Goal: Task Accomplishment & Management: Manage account settings

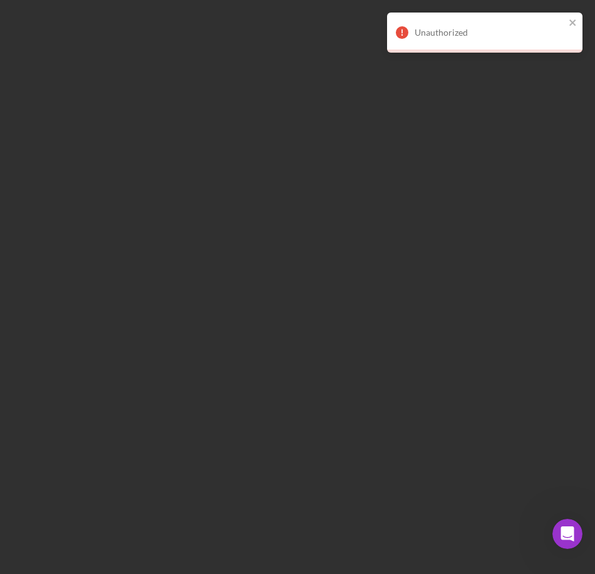
scroll to position [2, 0]
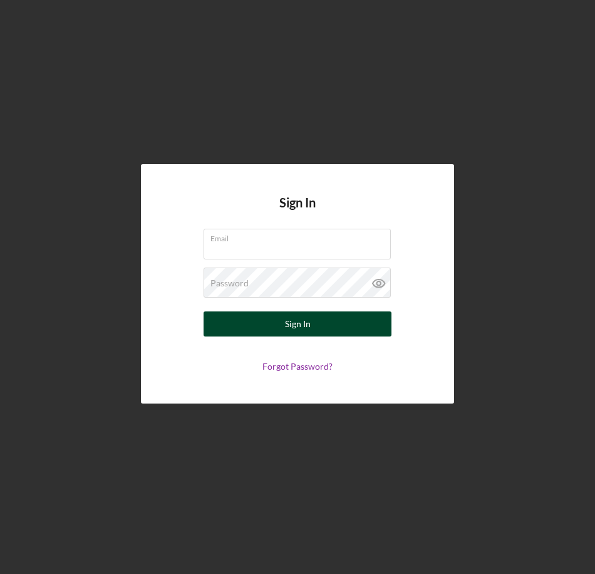
type input "[EMAIL_ADDRESS][DOMAIN_NAME]"
click at [315, 321] on button "Sign In" at bounding box center [297, 323] width 188 height 25
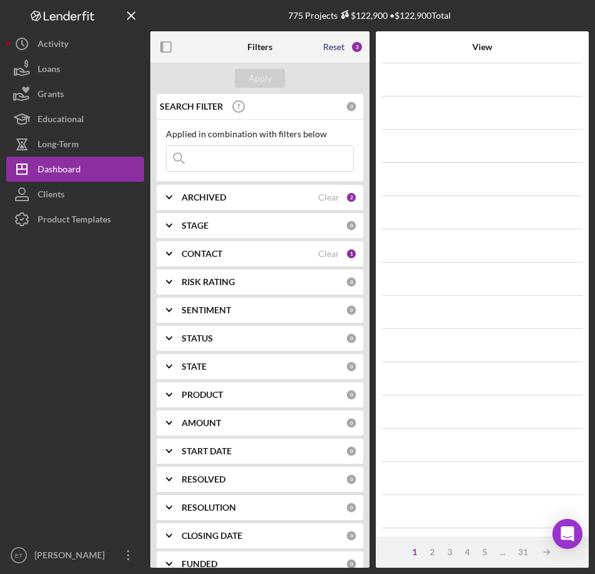
click at [332, 45] on div "Reset" at bounding box center [333, 47] width 21 height 10
click at [223, 153] on input at bounding box center [260, 158] width 187 height 25
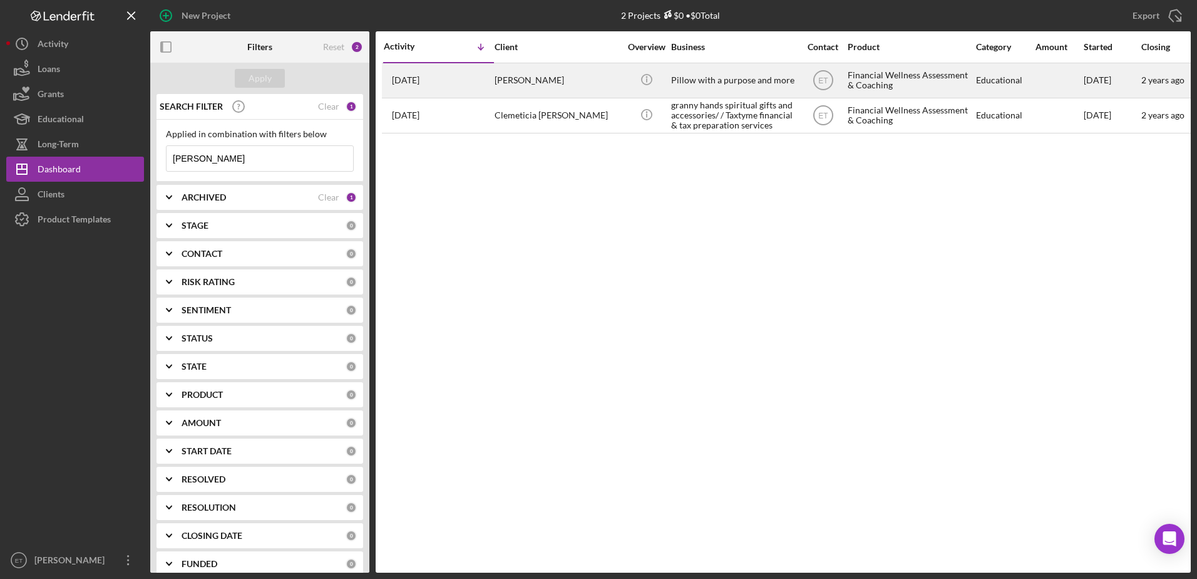
type input "chastity thomason"
click at [594, 81] on div "Pillow with a purpose and more" at bounding box center [733, 80] width 125 height 33
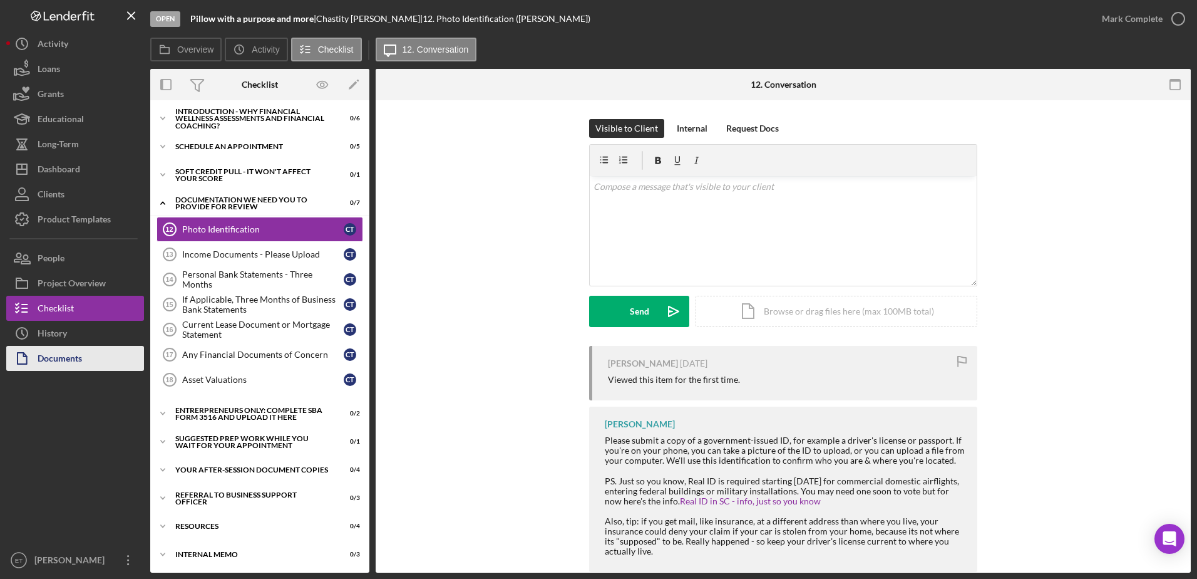
click at [49, 359] on div "Documents" at bounding box center [60, 360] width 44 height 28
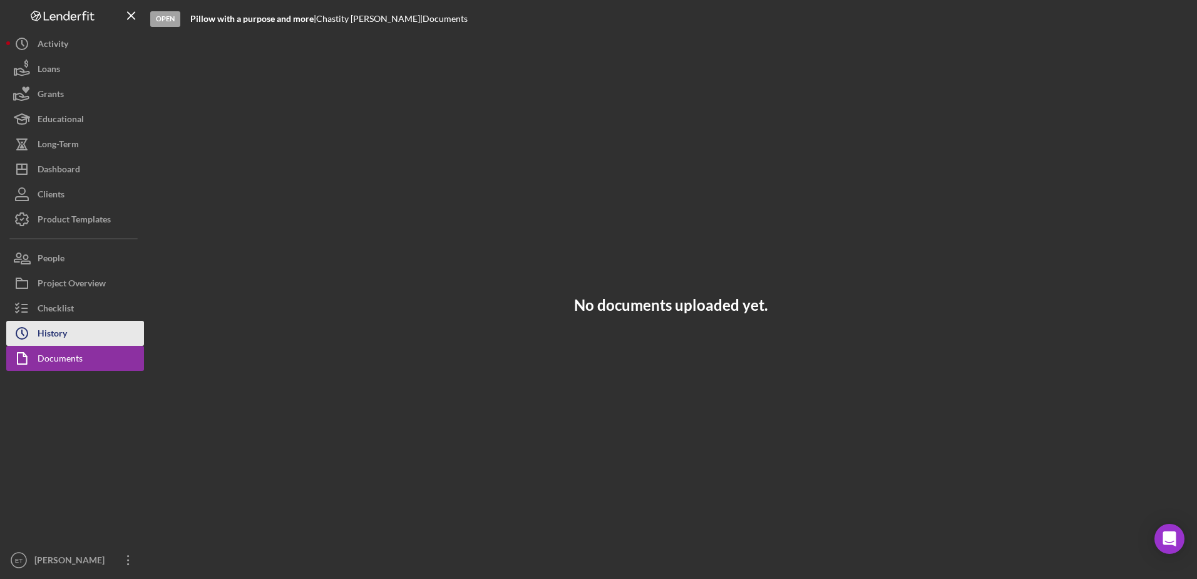
click at [44, 338] on div "History" at bounding box center [52, 335] width 29 height 28
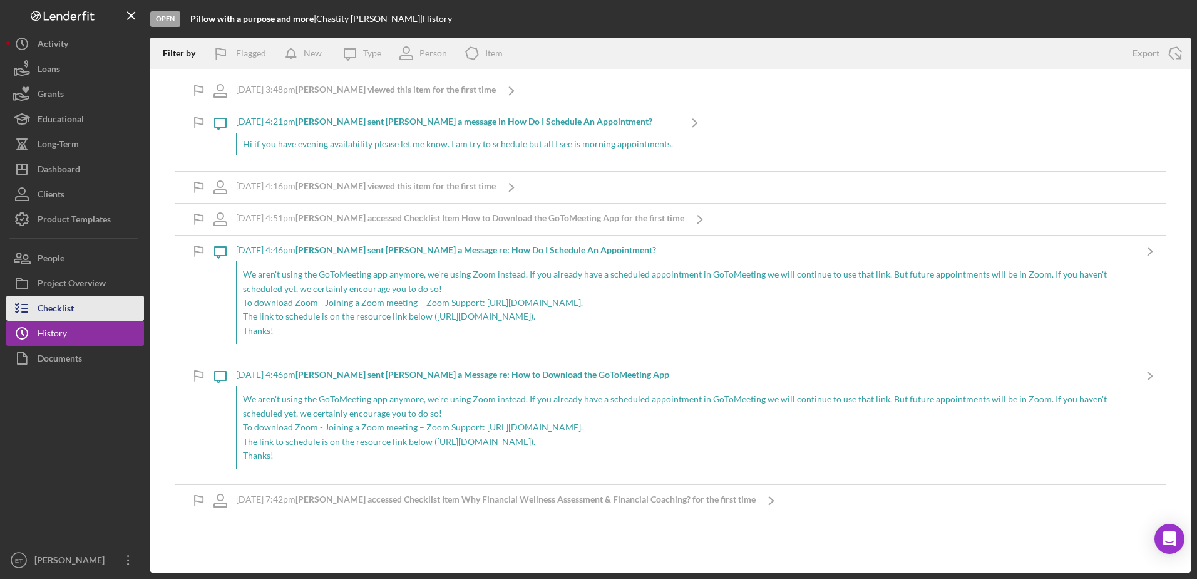
click at [64, 304] on div "Checklist" at bounding box center [56, 310] width 36 height 28
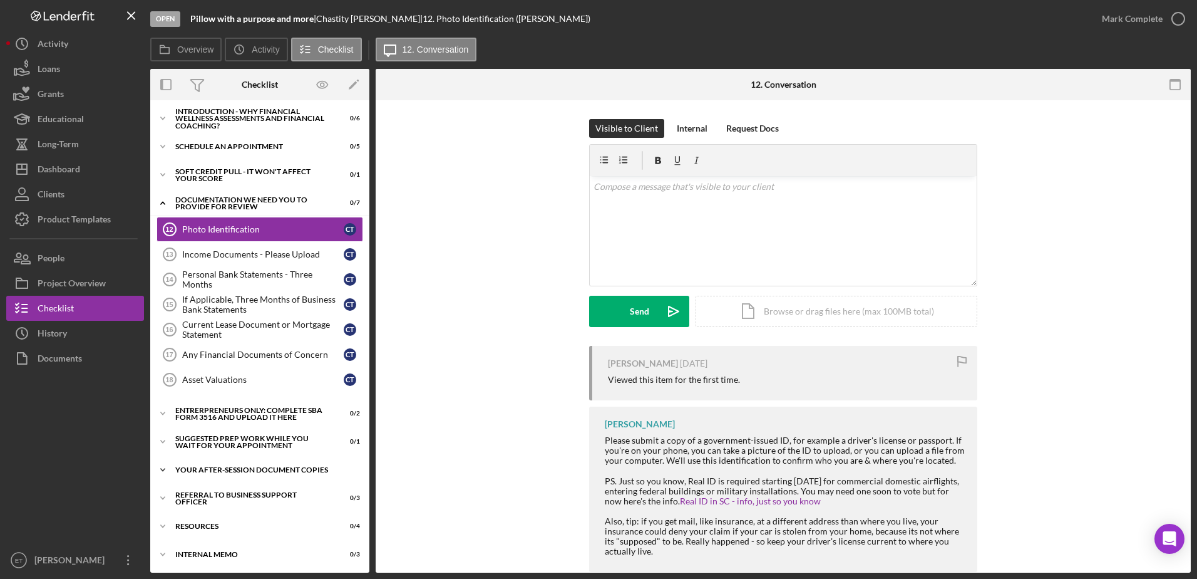
click at [205, 467] on div "Your After-Session Document Copies" at bounding box center [264, 470] width 178 height 8
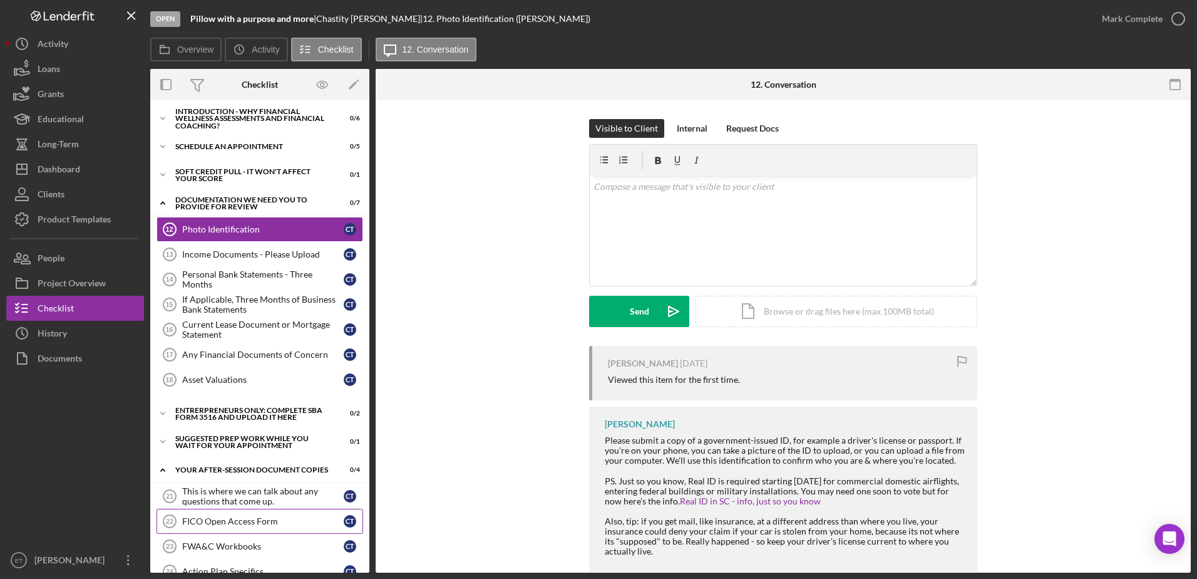
click at [220, 520] on div "FICO Open Access Form" at bounding box center [263, 521] width 162 height 10
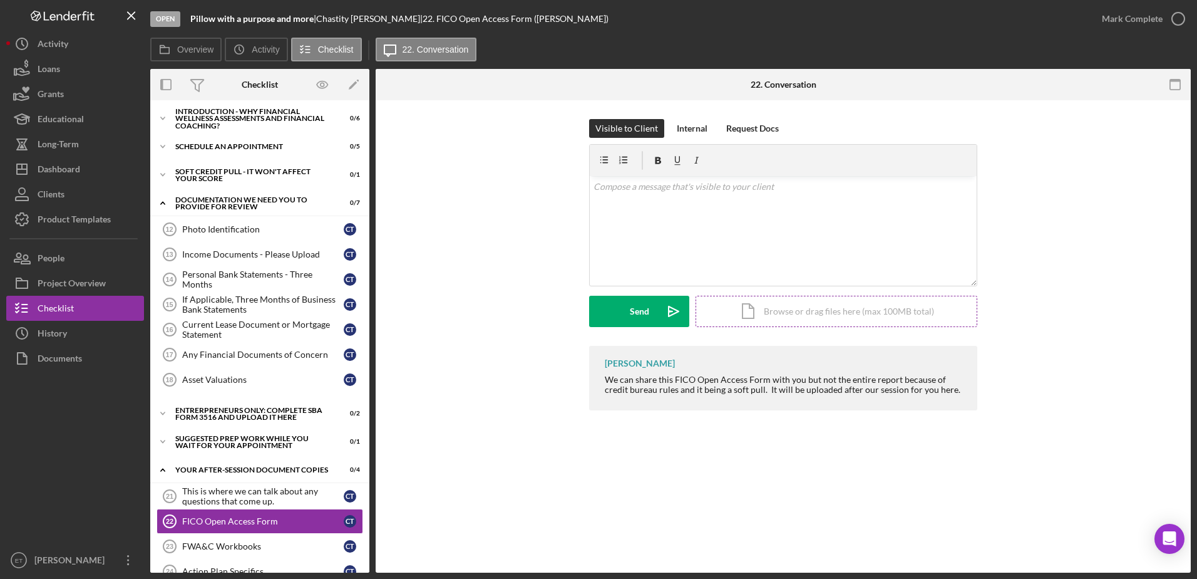
click at [594, 312] on div "Icon/Document Browse or drag files here (max 100MB total) Tap to choose files o…" at bounding box center [837, 311] width 282 height 31
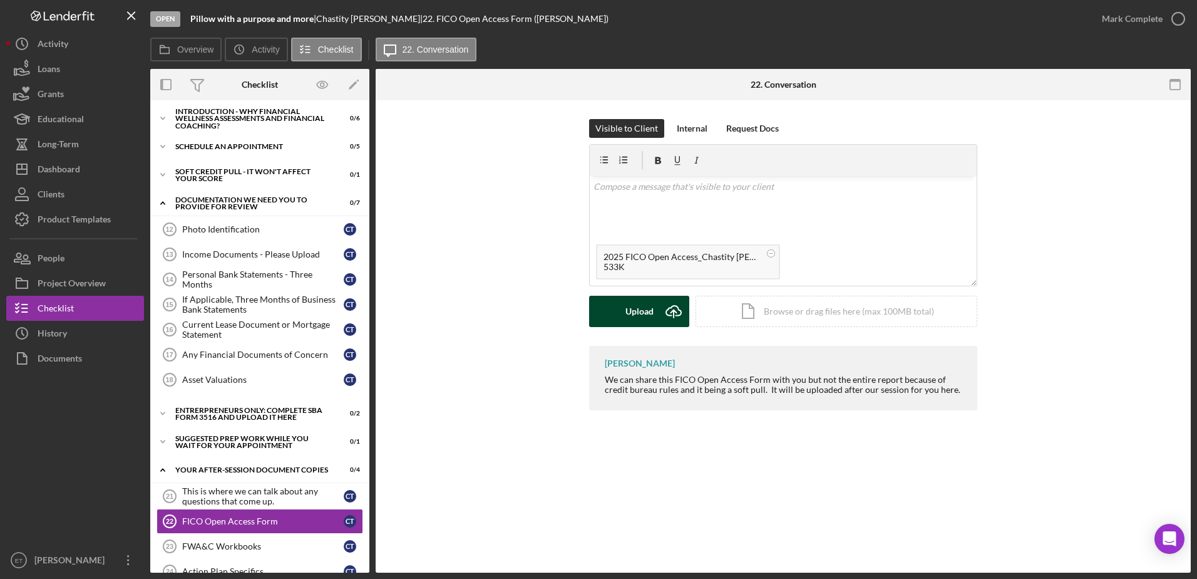
click at [594, 316] on div "Upload" at bounding box center [640, 311] width 28 height 31
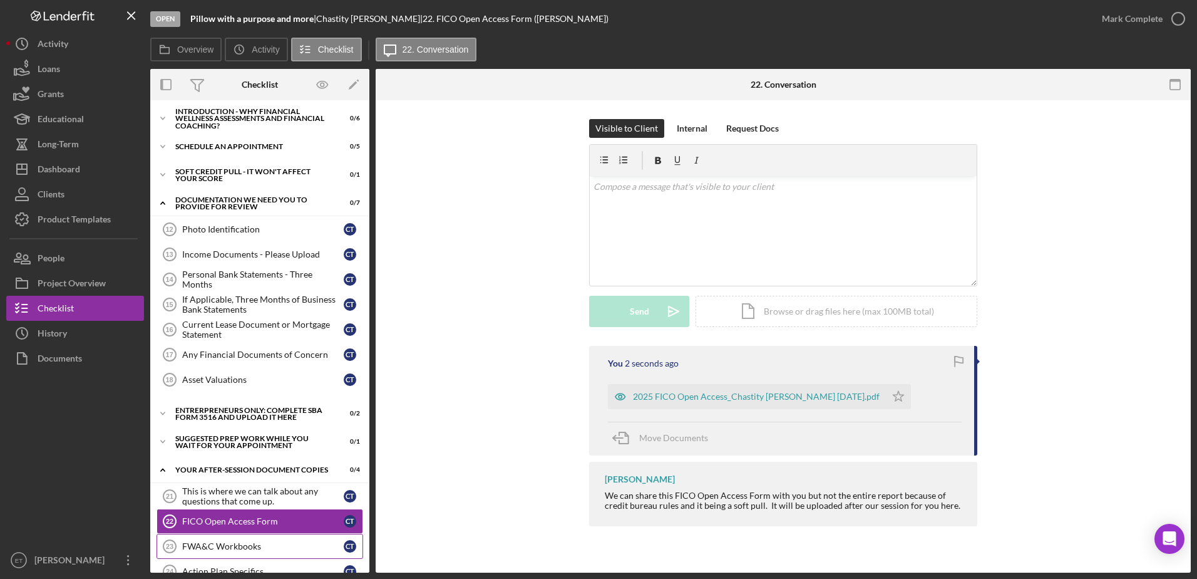
click at [224, 547] on div "FWA&C Workbooks" at bounding box center [263, 546] width 162 height 10
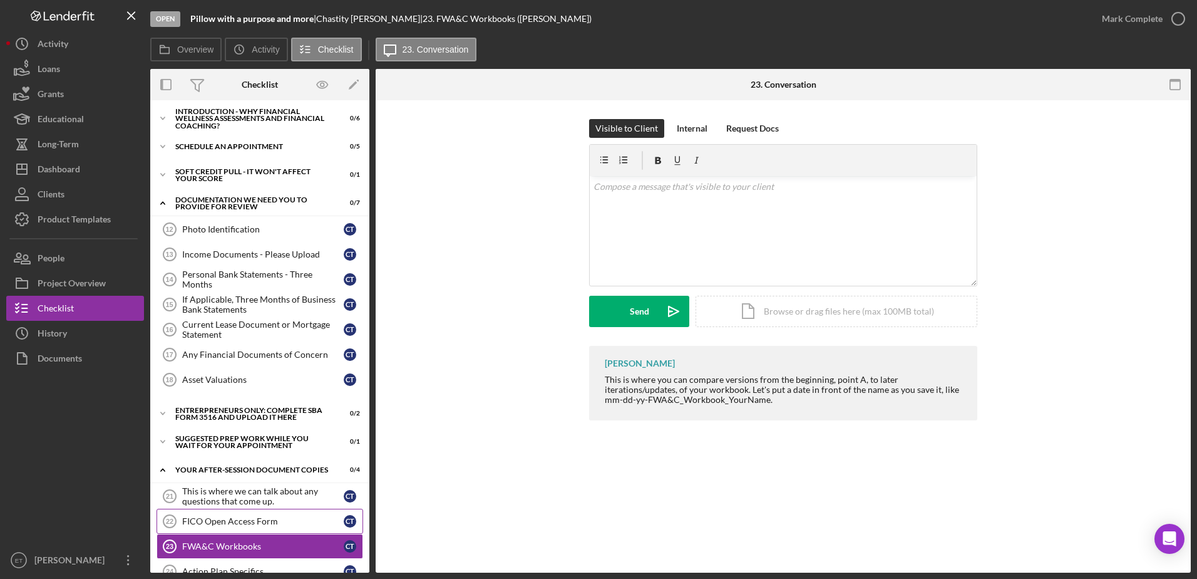
click at [235, 520] on div "FICO Open Access Form" at bounding box center [263, 521] width 162 height 10
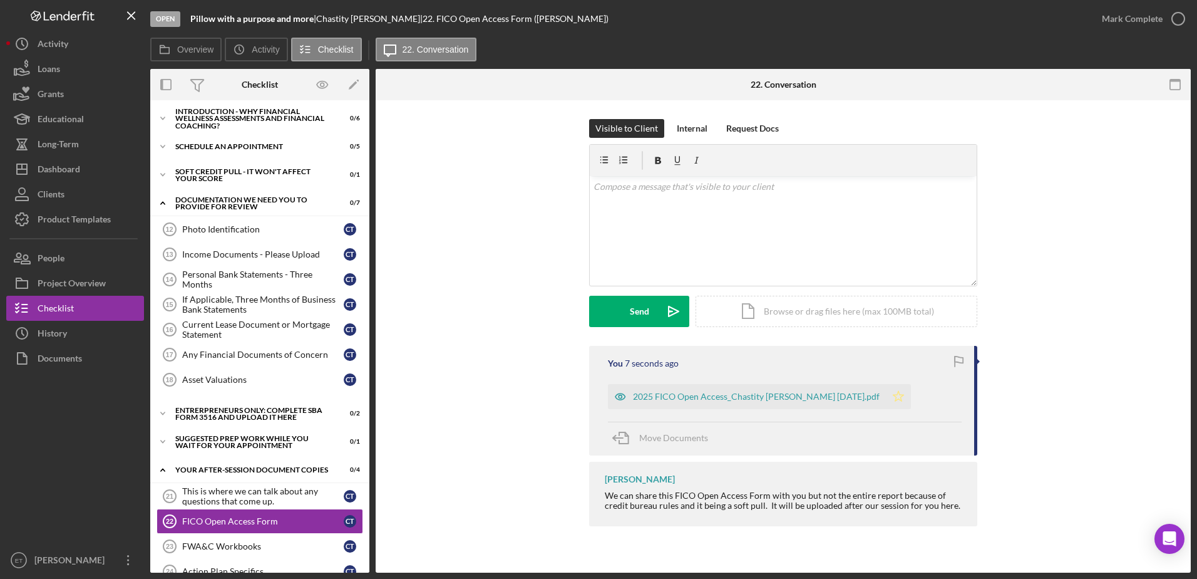
click at [594, 395] on polygon "button" at bounding box center [899, 396] width 11 height 10
click at [227, 551] on div "FWA&C Workbooks" at bounding box center [263, 546] width 162 height 10
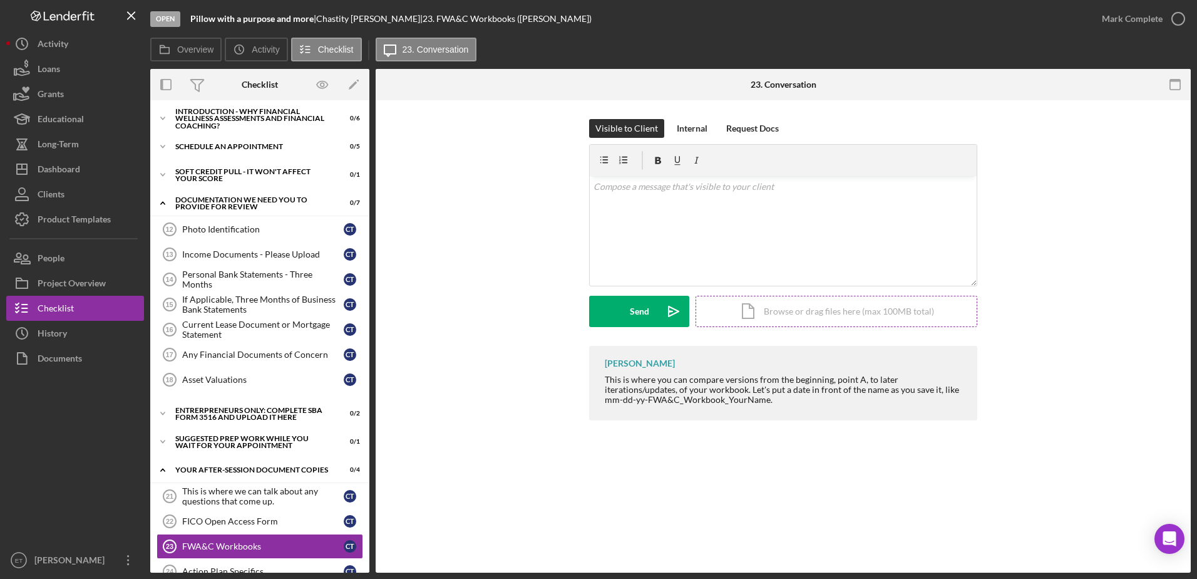
click at [594, 319] on div "Icon/Document Browse or drag files here (max 100MB total) Tap to choose files o…" at bounding box center [837, 311] width 282 height 31
click at [594, 214] on div "v Color teal Color pink Remove color Add row above Add row below Add column bef…" at bounding box center [783, 207] width 387 height 62
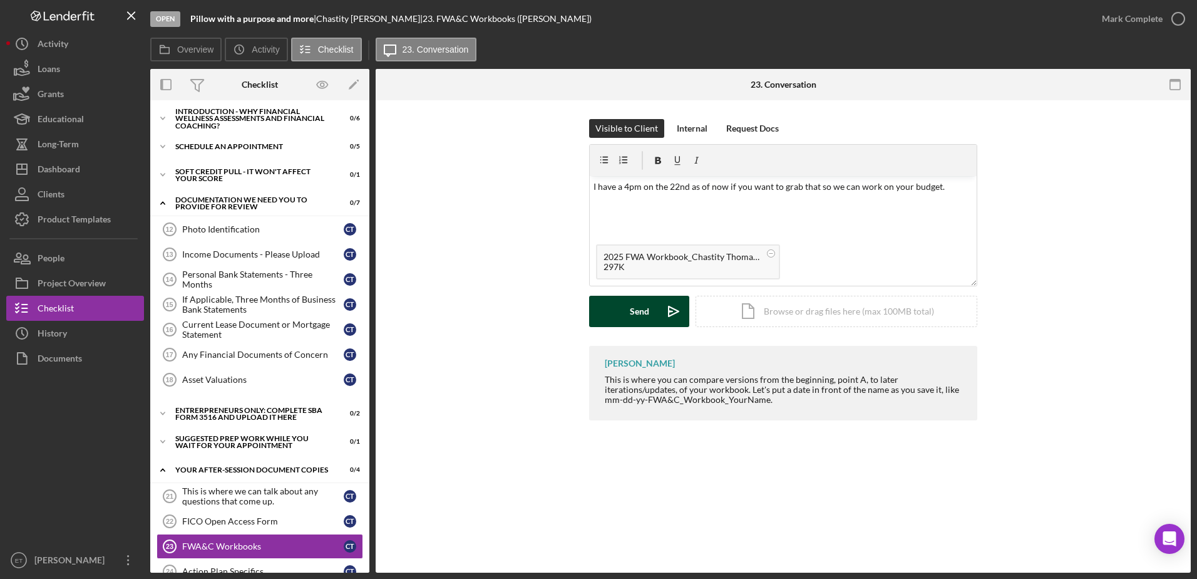
click at [594, 311] on button "Send Icon/icon-invite-send" at bounding box center [639, 311] width 100 height 31
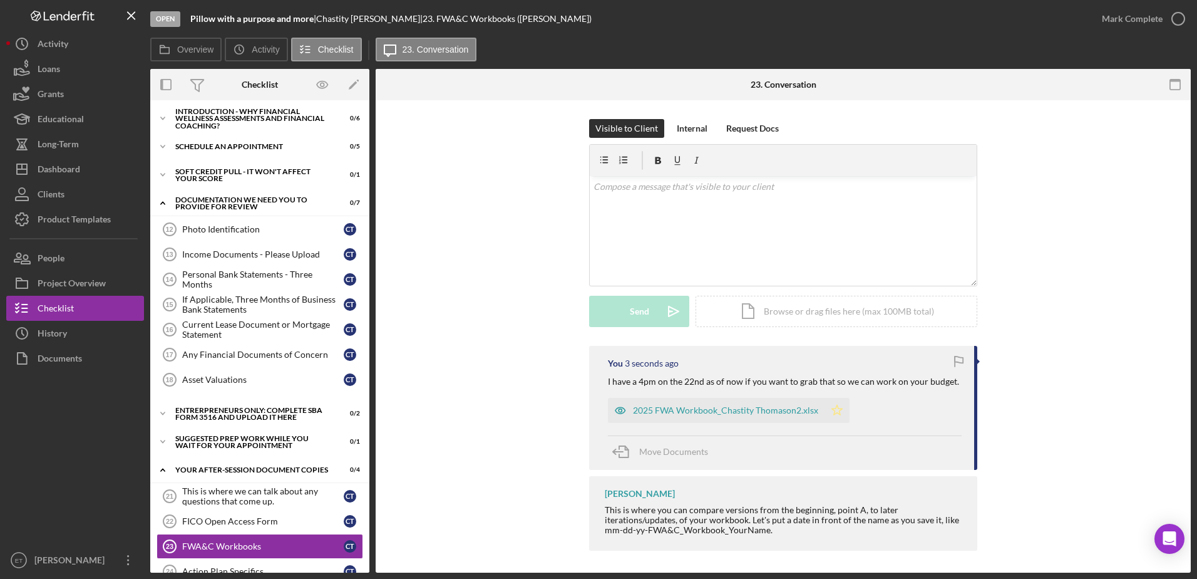
click at [594, 410] on icon "Icon/Star" at bounding box center [837, 410] width 25 height 25
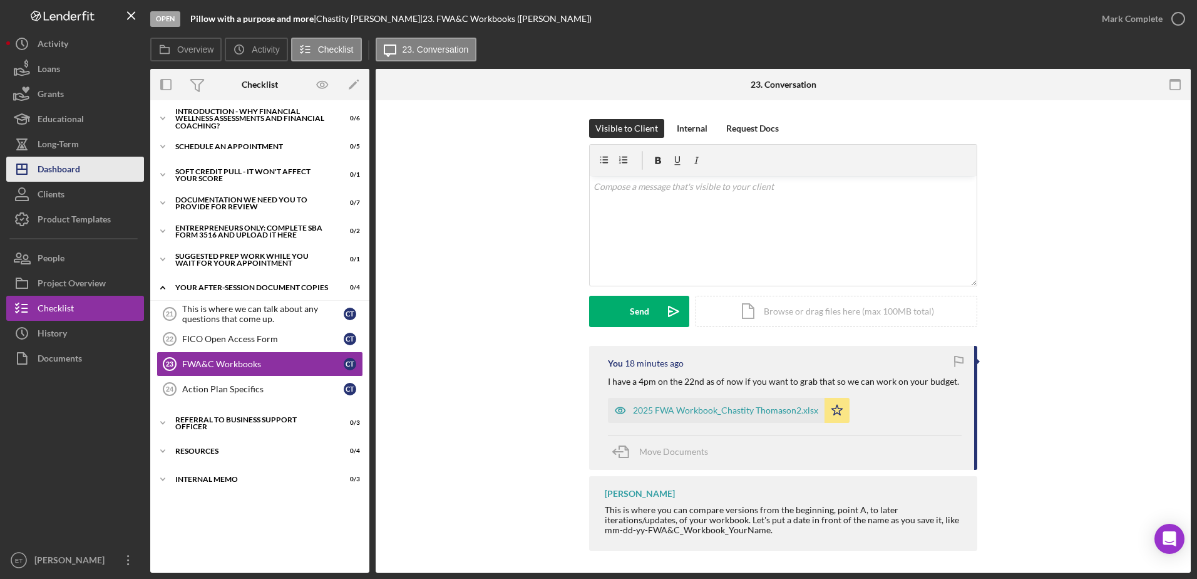
click at [64, 171] on div "Dashboard" at bounding box center [59, 171] width 43 height 28
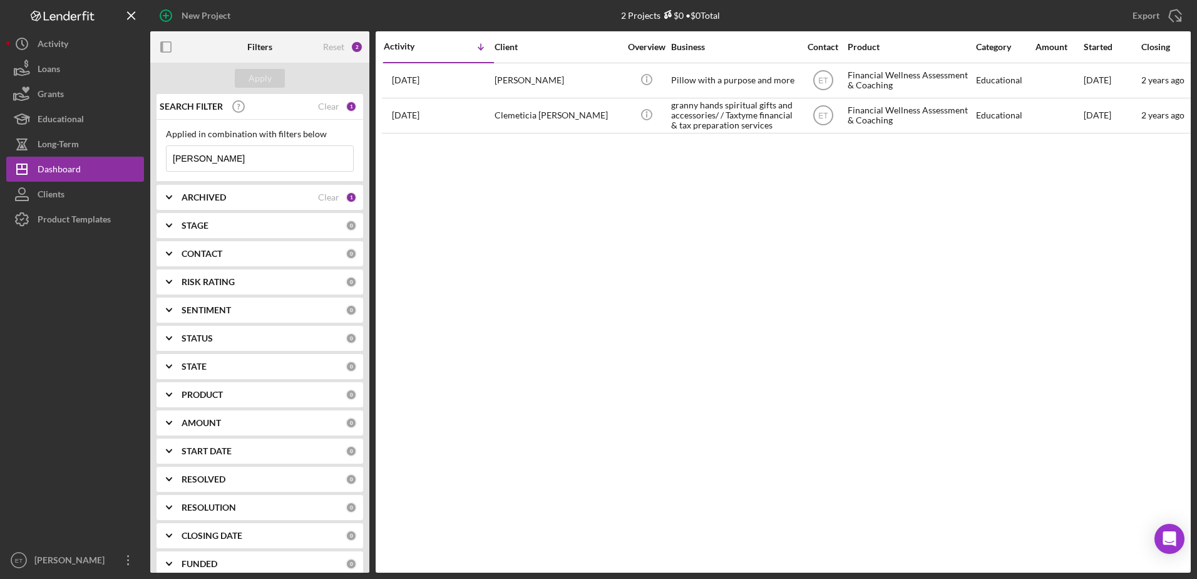
click at [254, 160] on input "chastity thomason" at bounding box center [260, 158] width 187 height 25
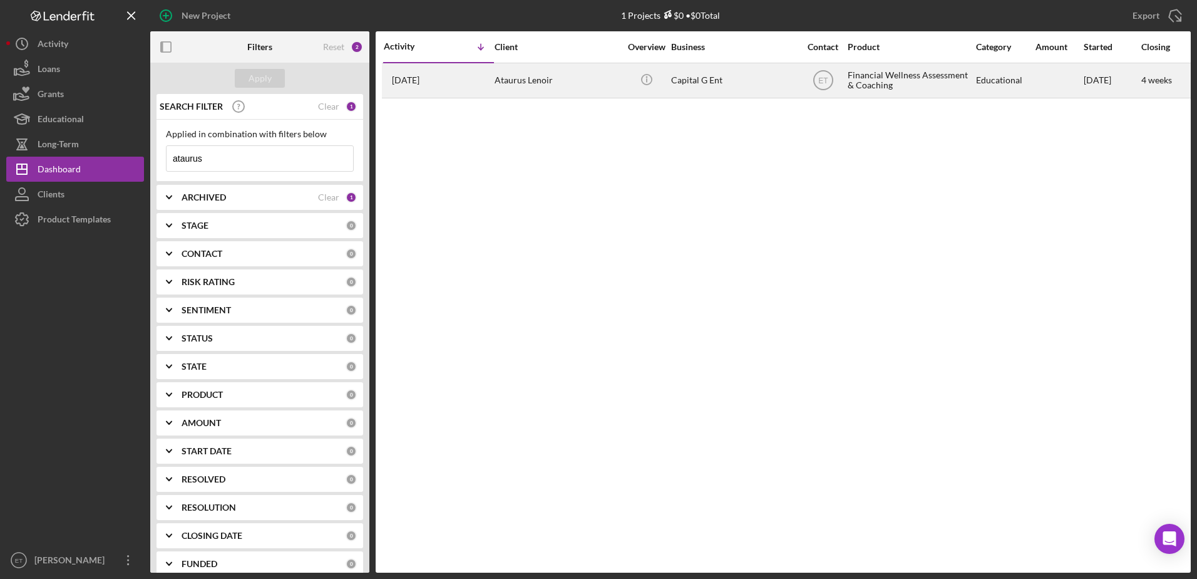
type input "ataurus"
click at [594, 78] on td "Ataurus Lenoir" at bounding box center [558, 80] width 128 height 35
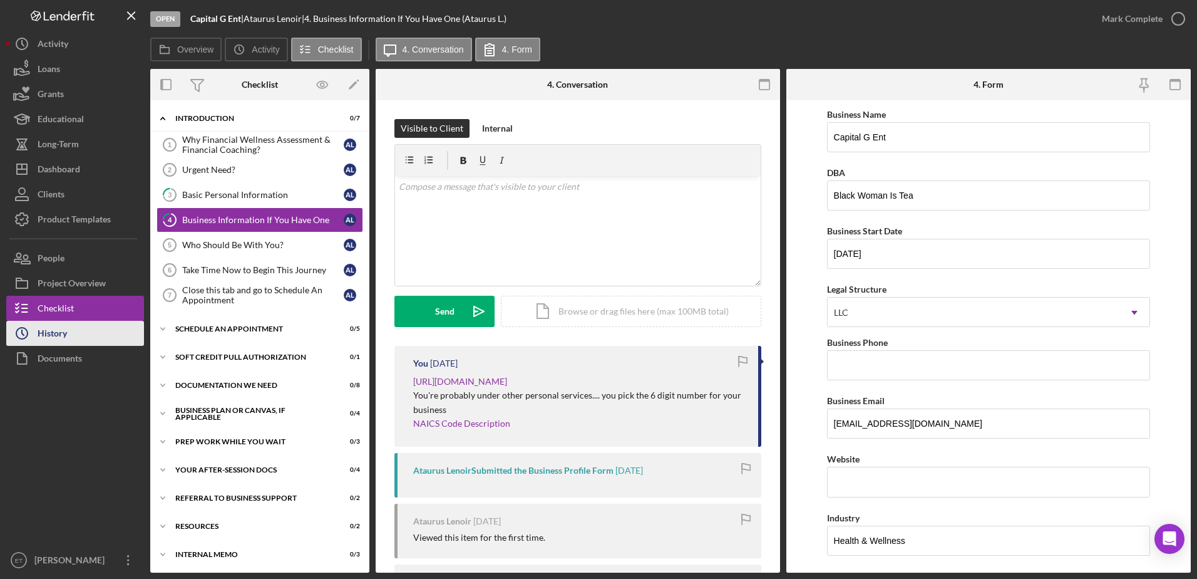
click at [61, 329] on div "History" at bounding box center [52, 335] width 29 height 28
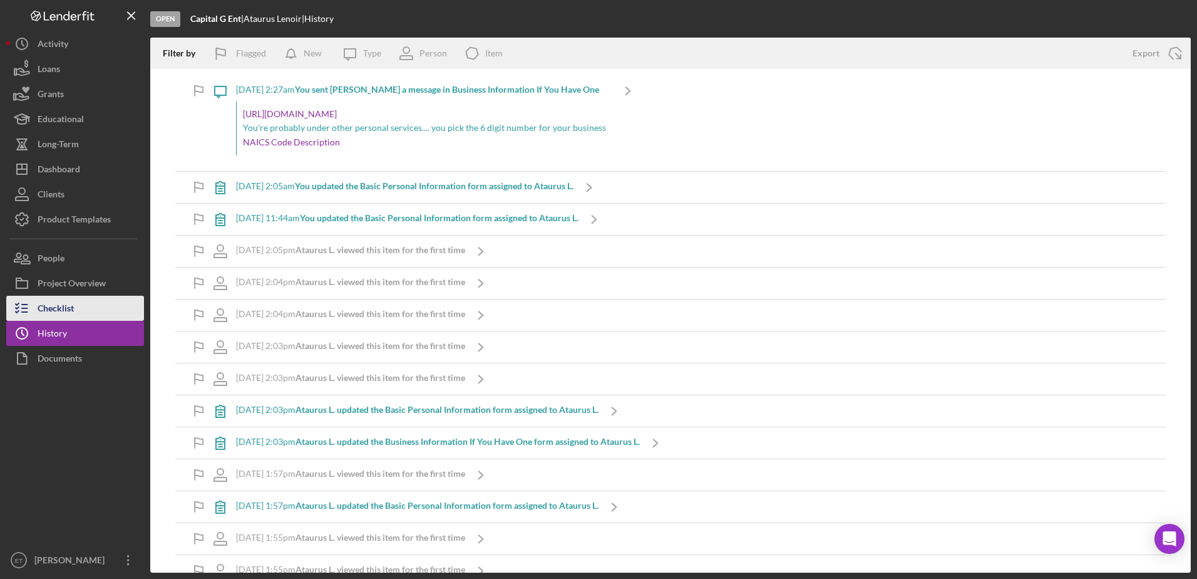
click at [53, 307] on div "Checklist" at bounding box center [56, 310] width 36 height 28
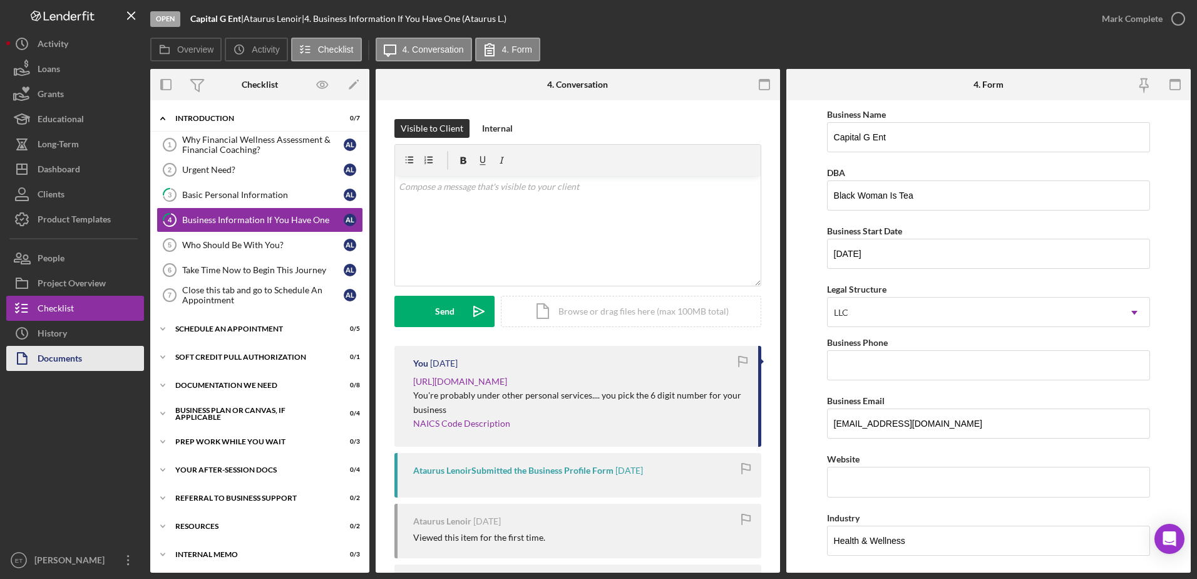
click at [58, 352] on div "Documents" at bounding box center [60, 360] width 44 height 28
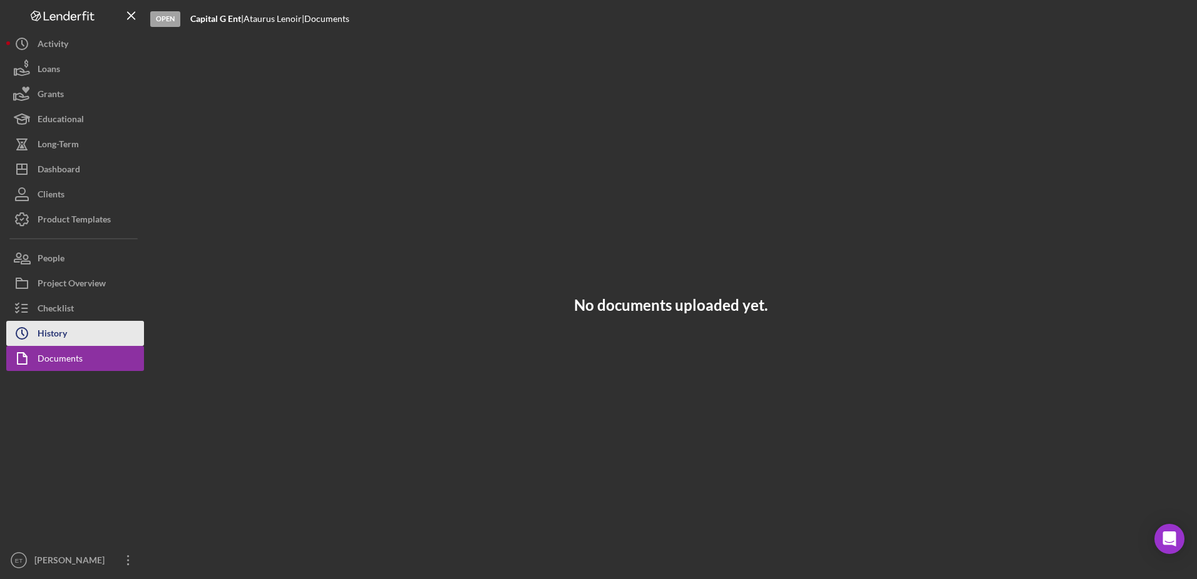
click at [59, 329] on div "History" at bounding box center [52, 335] width 29 height 28
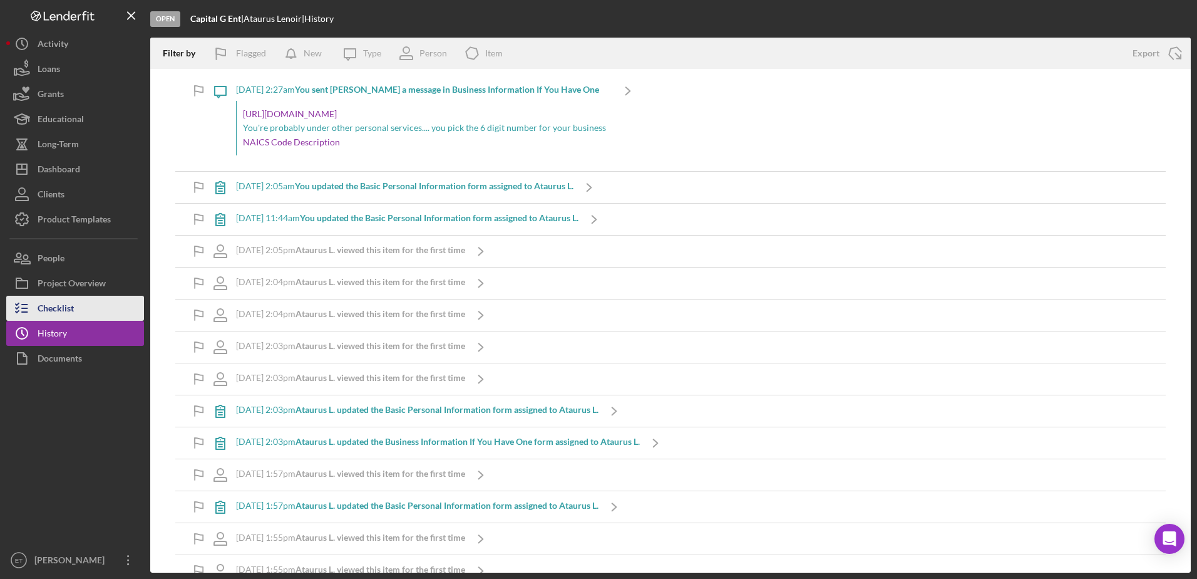
click at [53, 316] on div "Checklist" at bounding box center [56, 310] width 36 height 28
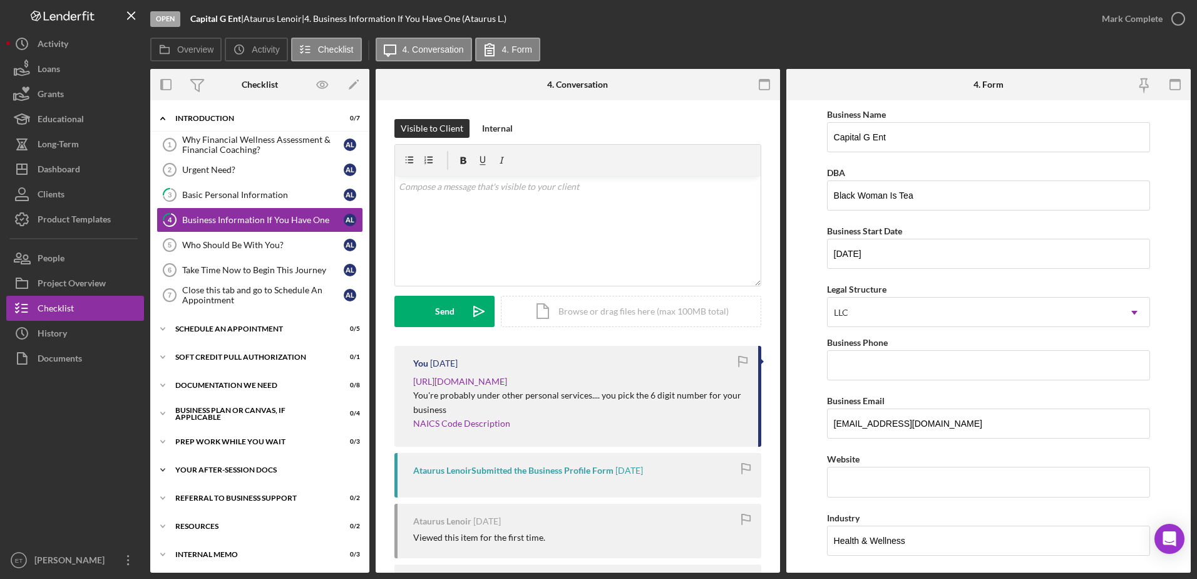
click at [228, 468] on div "Your After-Session Docs" at bounding box center [264, 470] width 178 height 8
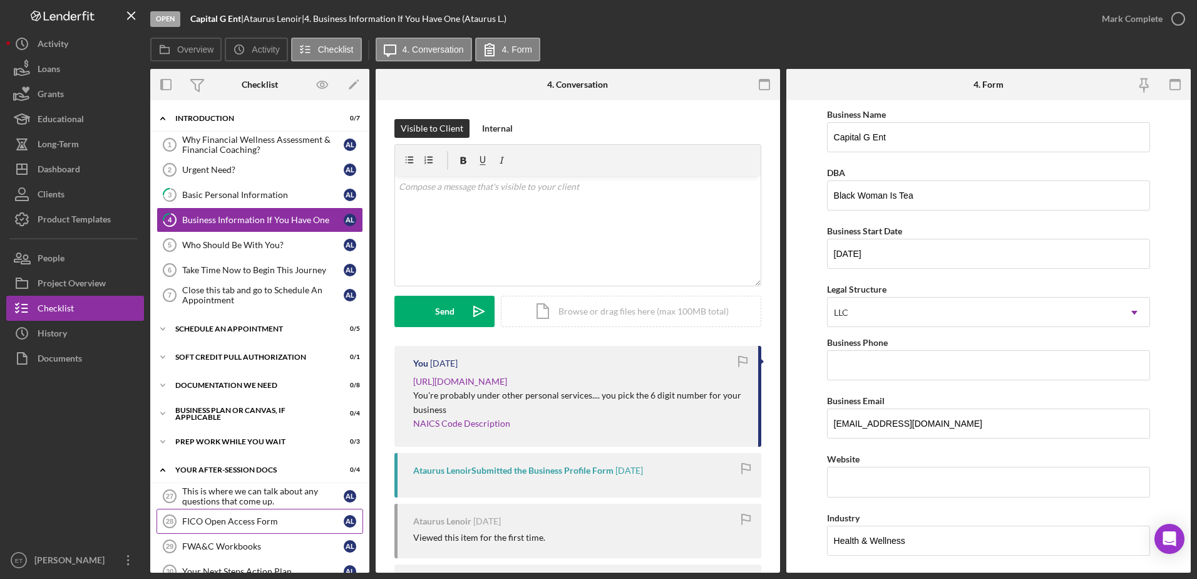
scroll to position [108, 0]
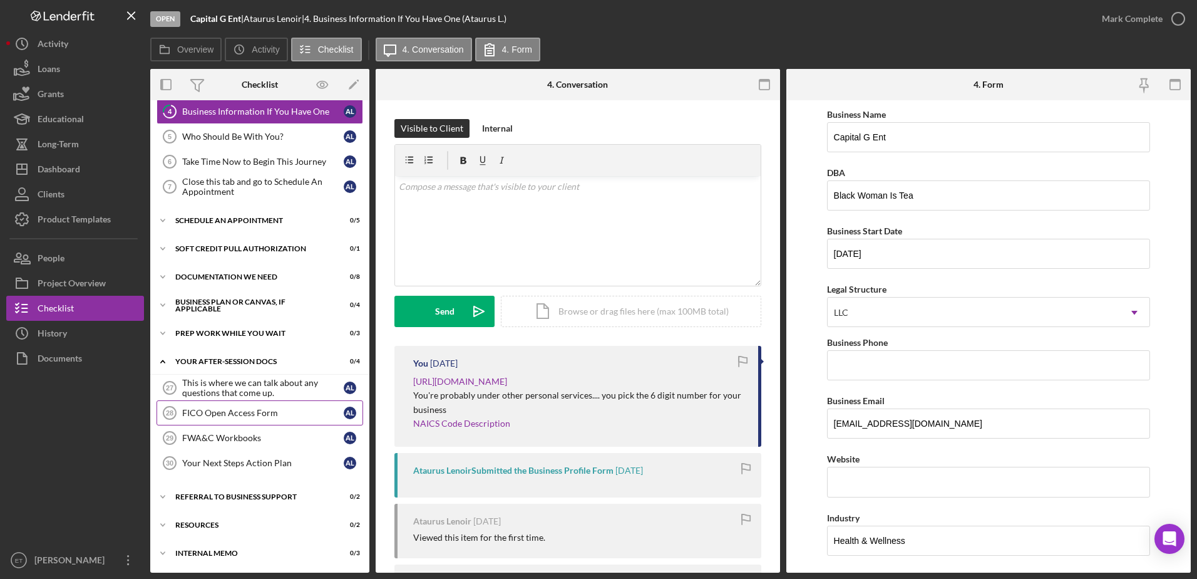
click at [224, 418] on div "FICO Open Access Form" at bounding box center [263, 413] width 162 height 10
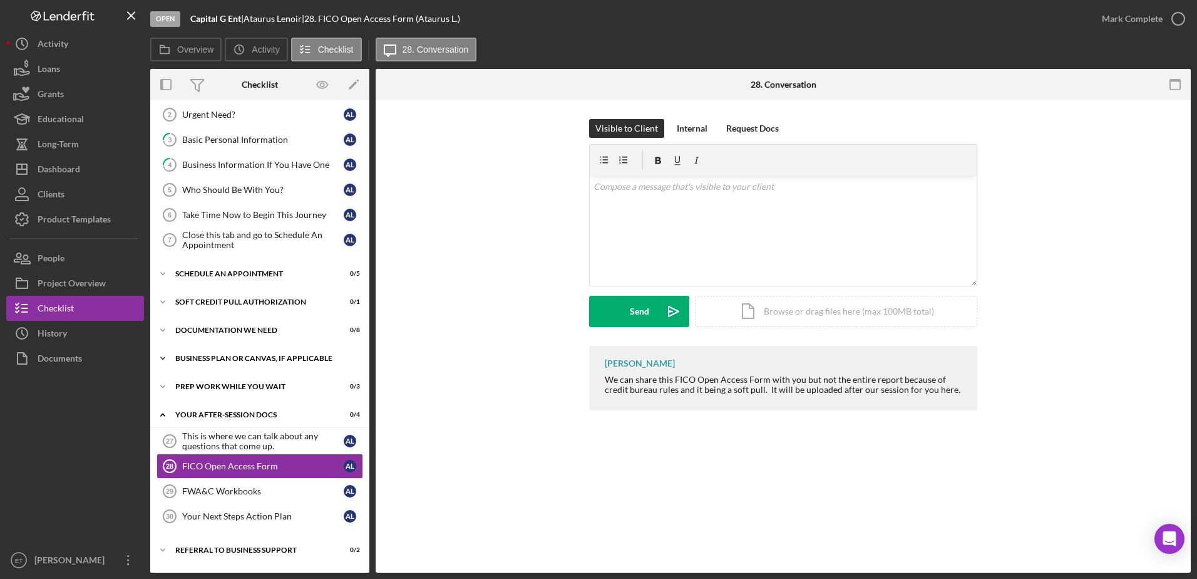
scroll to position [108, 0]
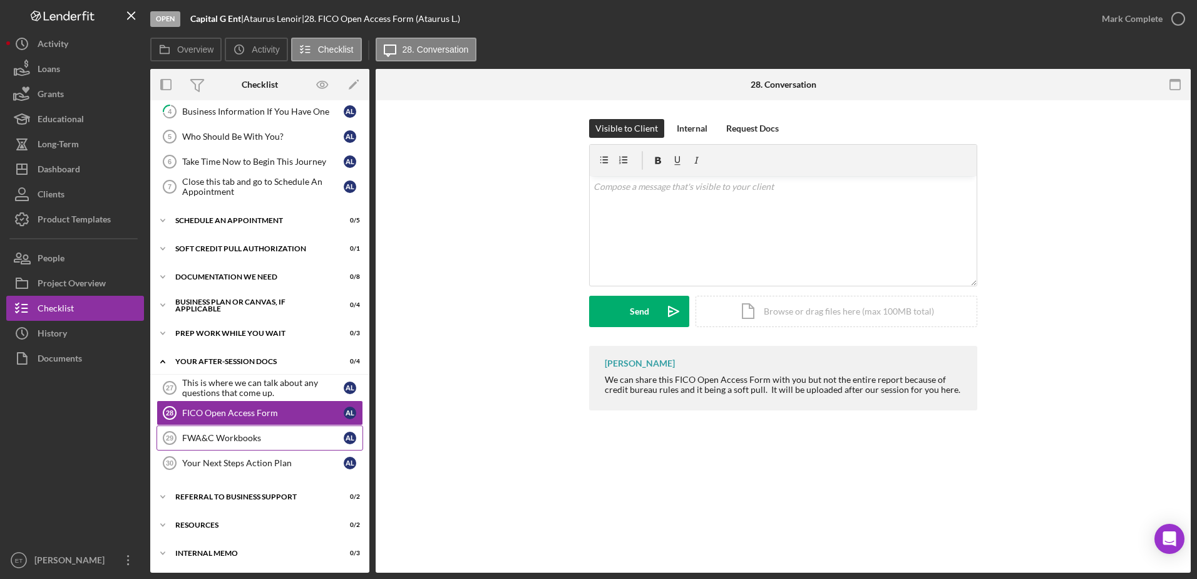
click at [229, 440] on div "FWA&C Workbooks" at bounding box center [263, 438] width 162 height 10
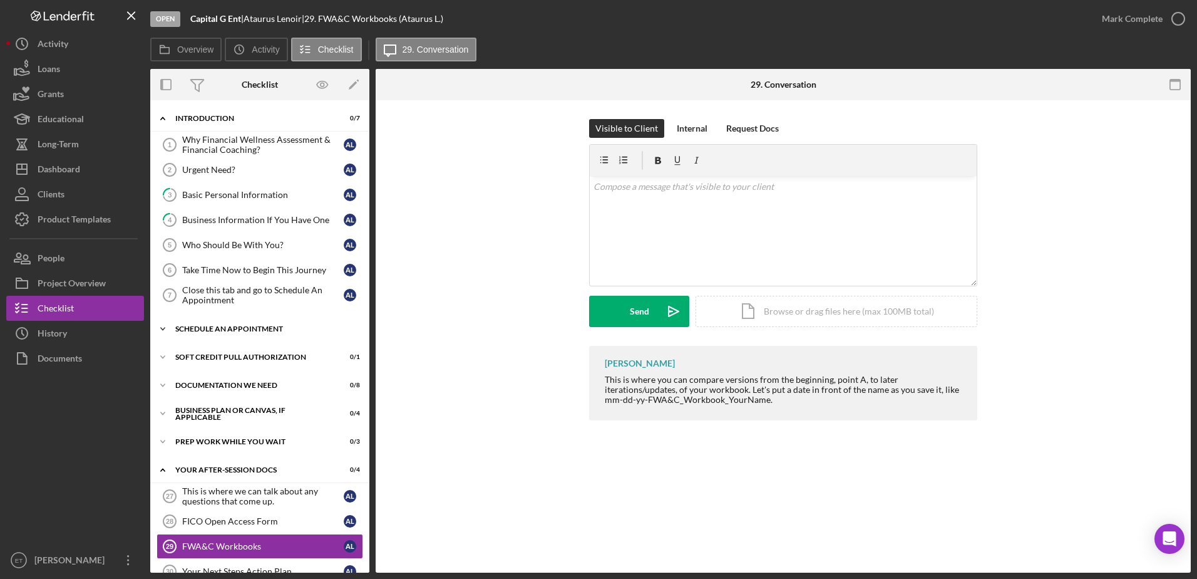
click at [225, 331] on div "Schedule An Appointment" at bounding box center [264, 329] width 178 height 8
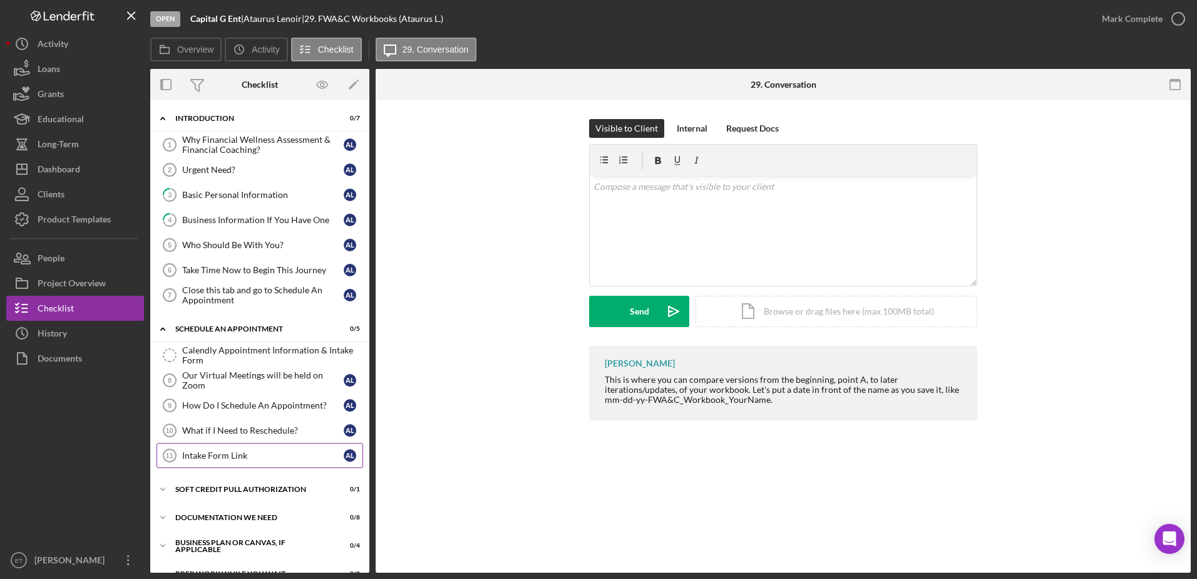
click at [232, 451] on div "Intake Form Link" at bounding box center [263, 455] width 162 height 10
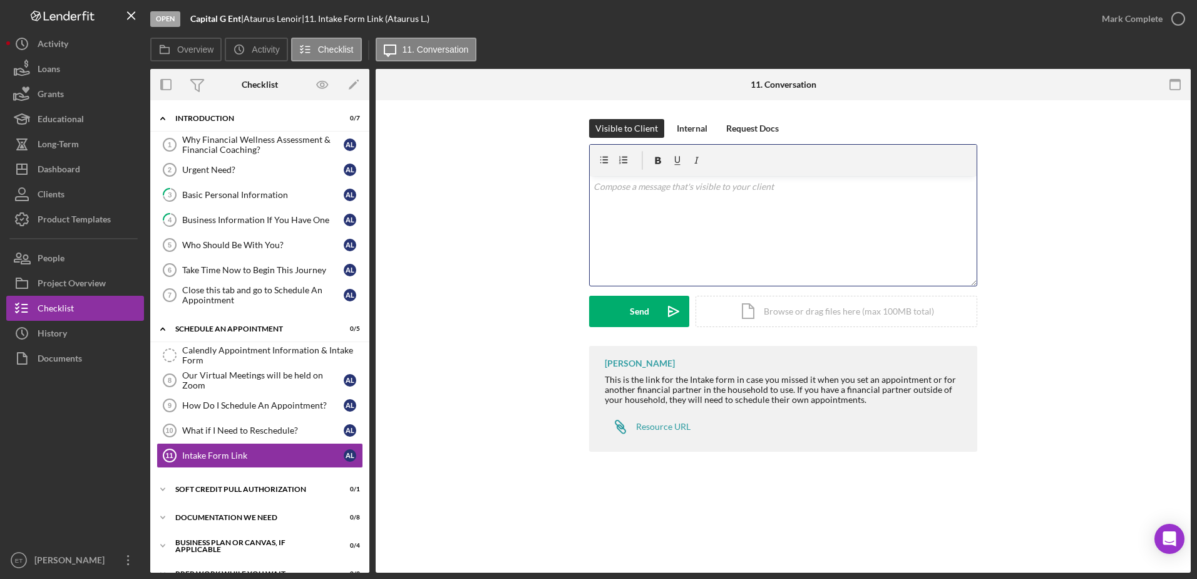
click at [594, 256] on div "v Color teal Color pink Remove color Add row above Add row below Add column bef…" at bounding box center [783, 231] width 387 height 110
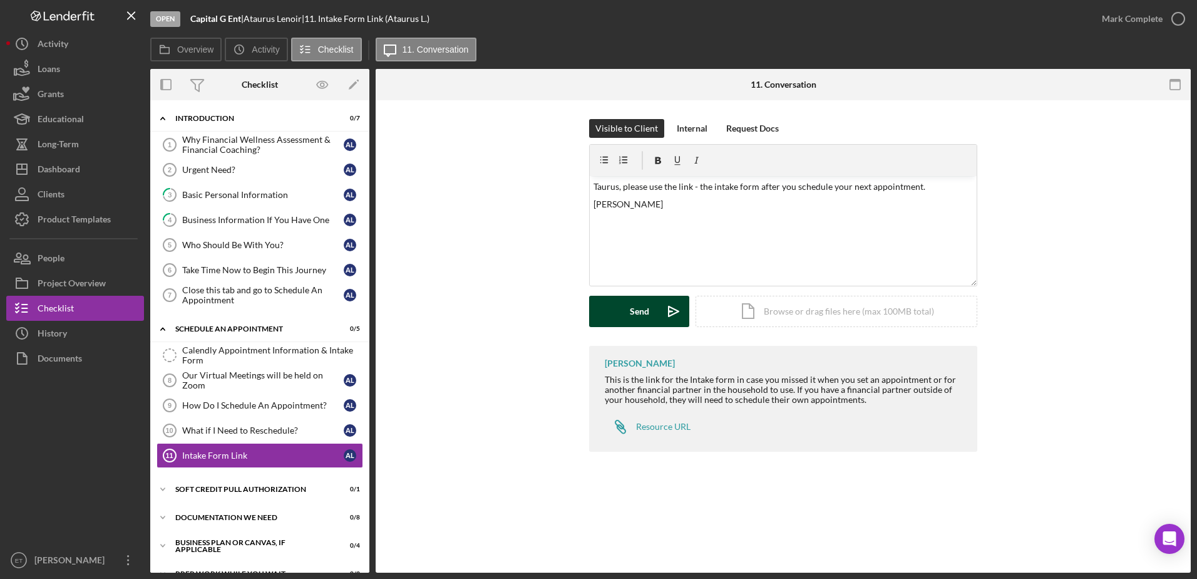
click at [594, 314] on icon "Icon/icon-invite-send" at bounding box center [673, 311] width 31 height 31
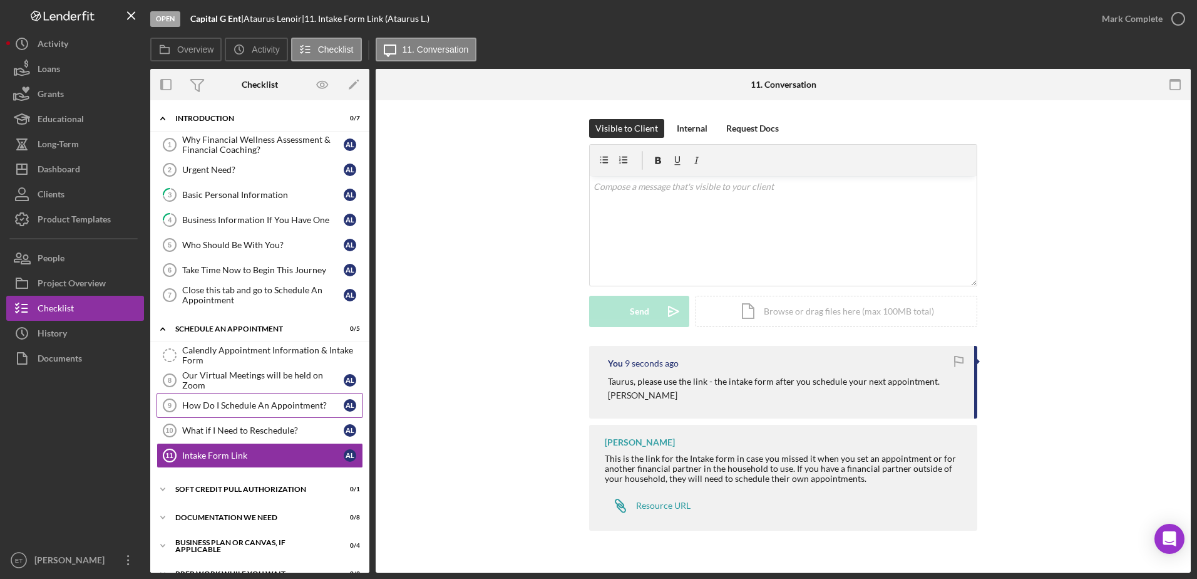
click at [267, 412] on link "How Do I Schedule An Appointment? 9 How Do I Schedule An Appointment? A L" at bounding box center [260, 405] width 207 height 25
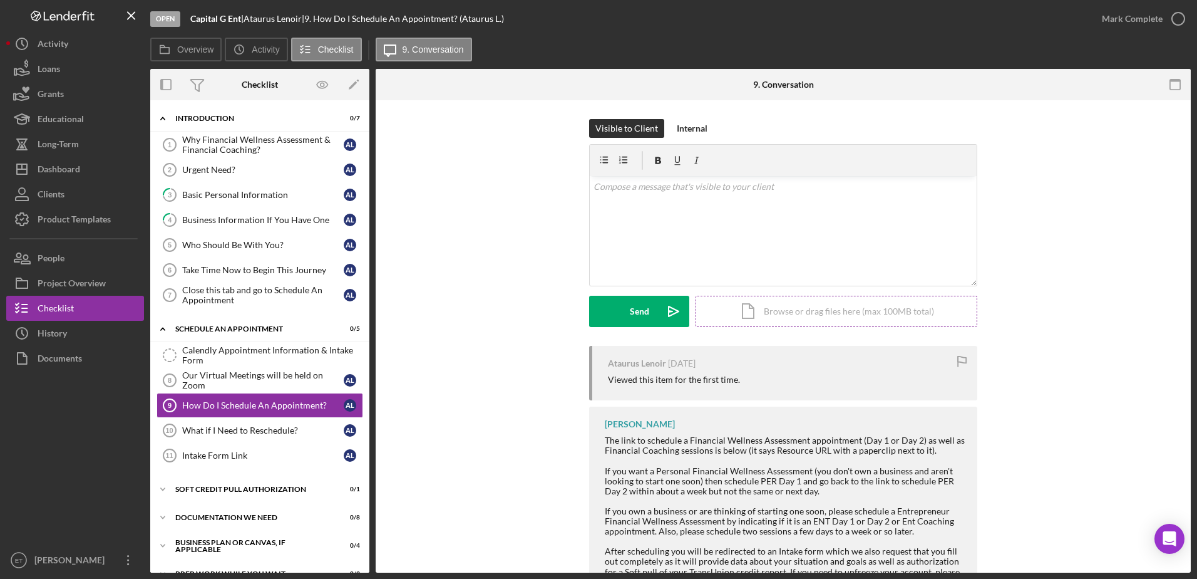
click at [594, 308] on div "Icon/Document Browse or drag files here (max 100MB total) Tap to choose files o…" at bounding box center [837, 311] width 282 height 31
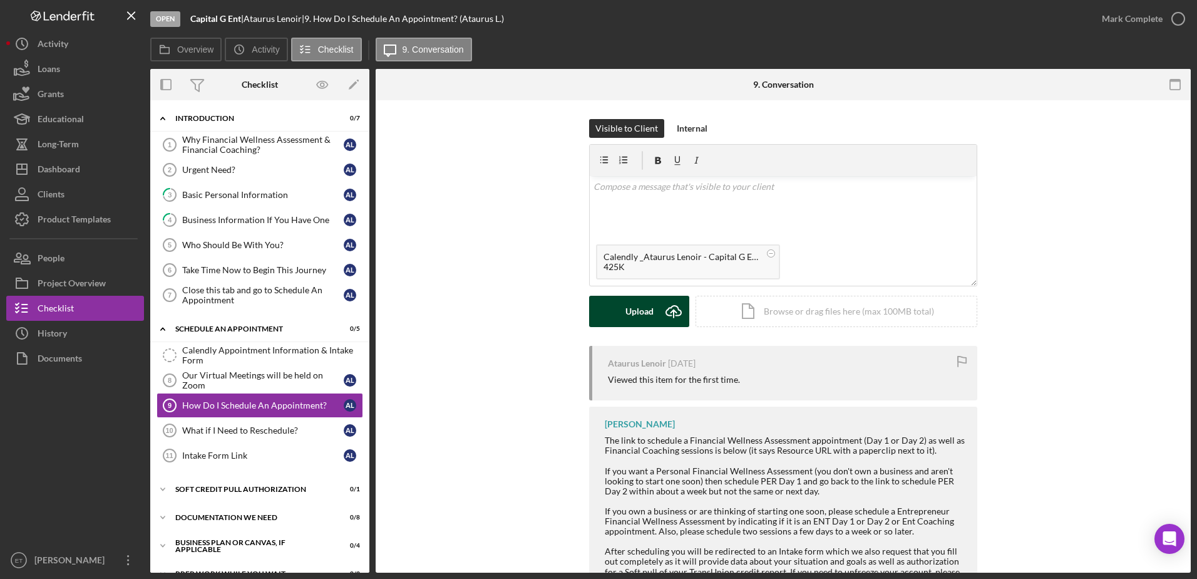
click at [594, 316] on div "Upload" at bounding box center [640, 311] width 28 height 31
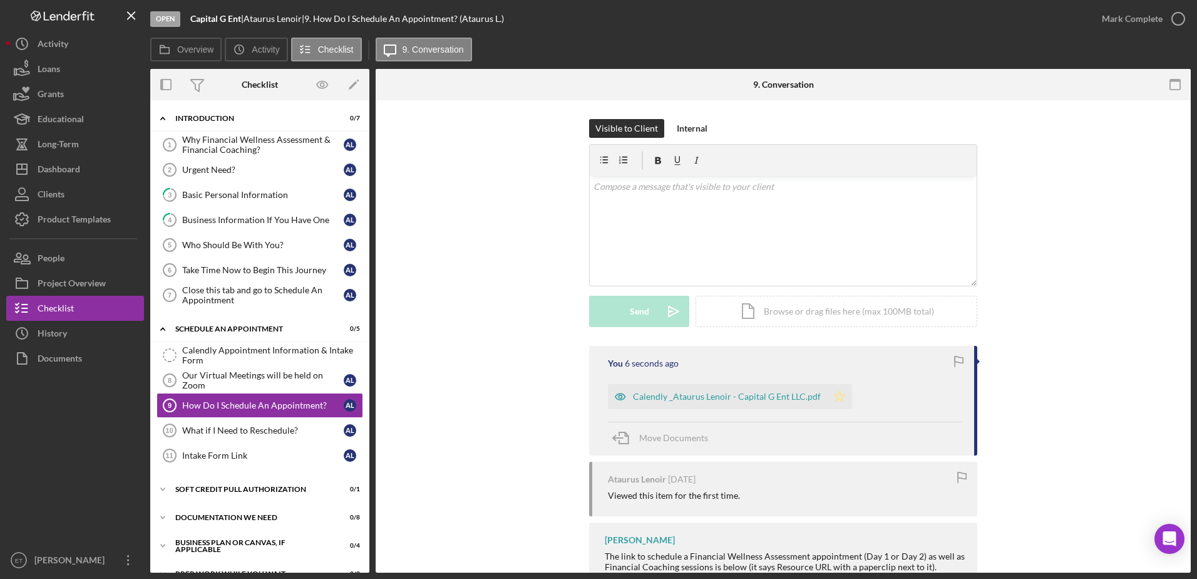
click at [594, 394] on icon "Icon/Star" at bounding box center [839, 396] width 25 height 25
click at [85, 166] on button "Icon/Dashboard Dashboard" at bounding box center [75, 169] width 138 height 25
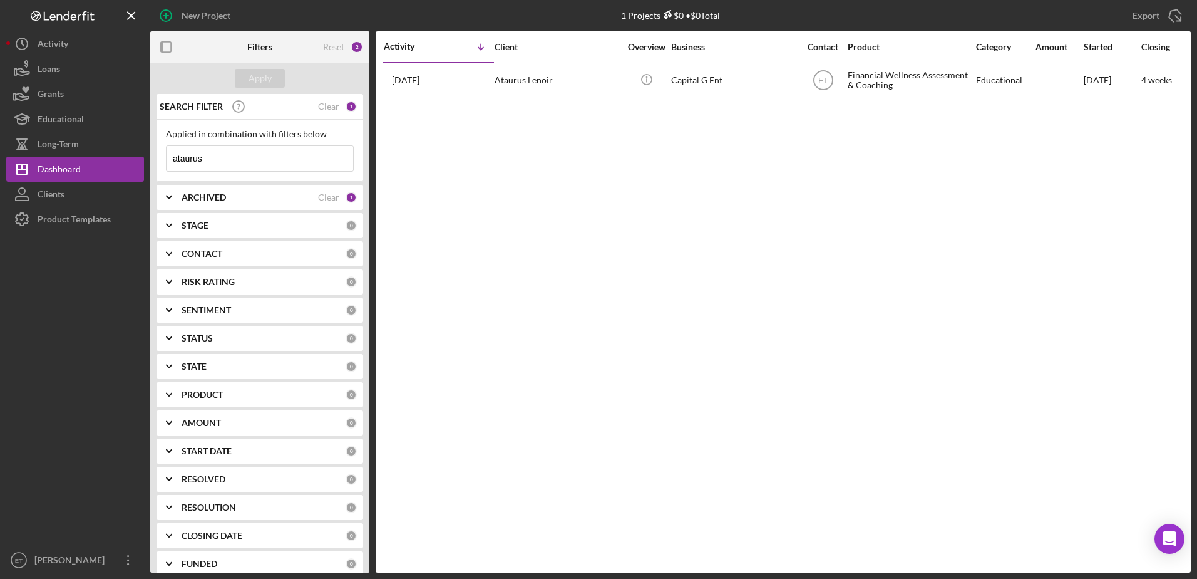
click at [249, 162] on input "ataurus" at bounding box center [260, 158] width 187 height 25
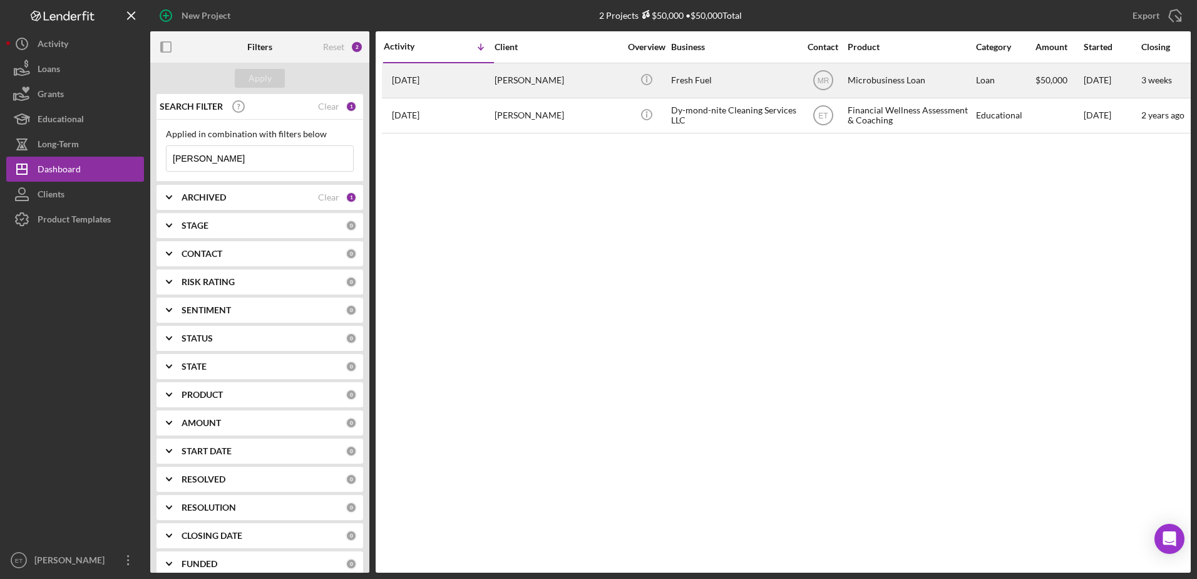
type input "monica tayler"
click at [588, 91] on div "Monica Taylor" at bounding box center [557, 80] width 125 height 33
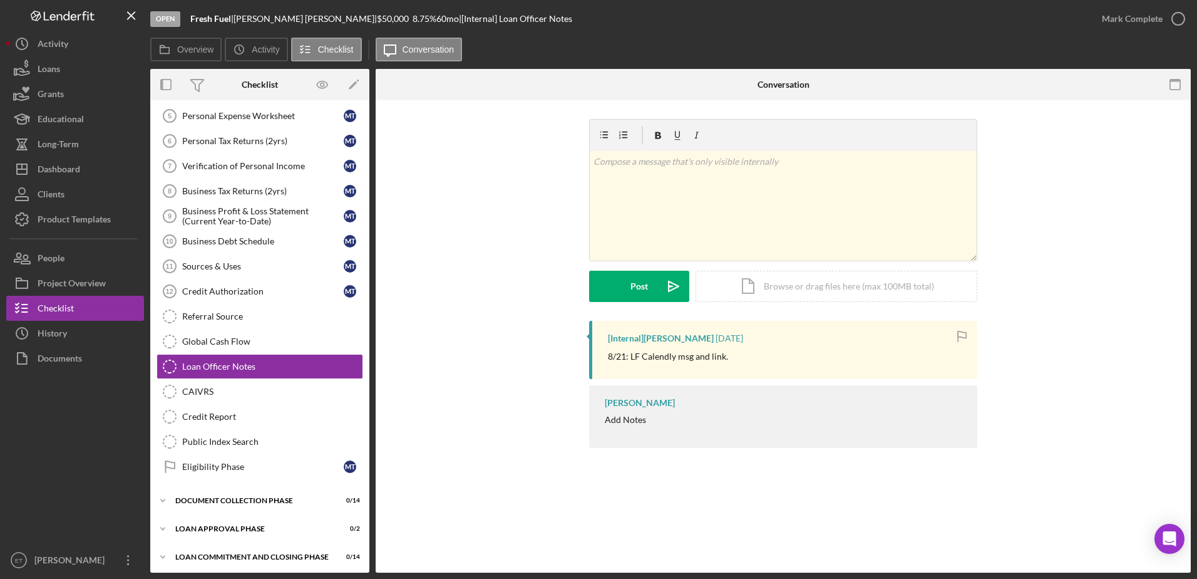
scroll to position [131, 0]
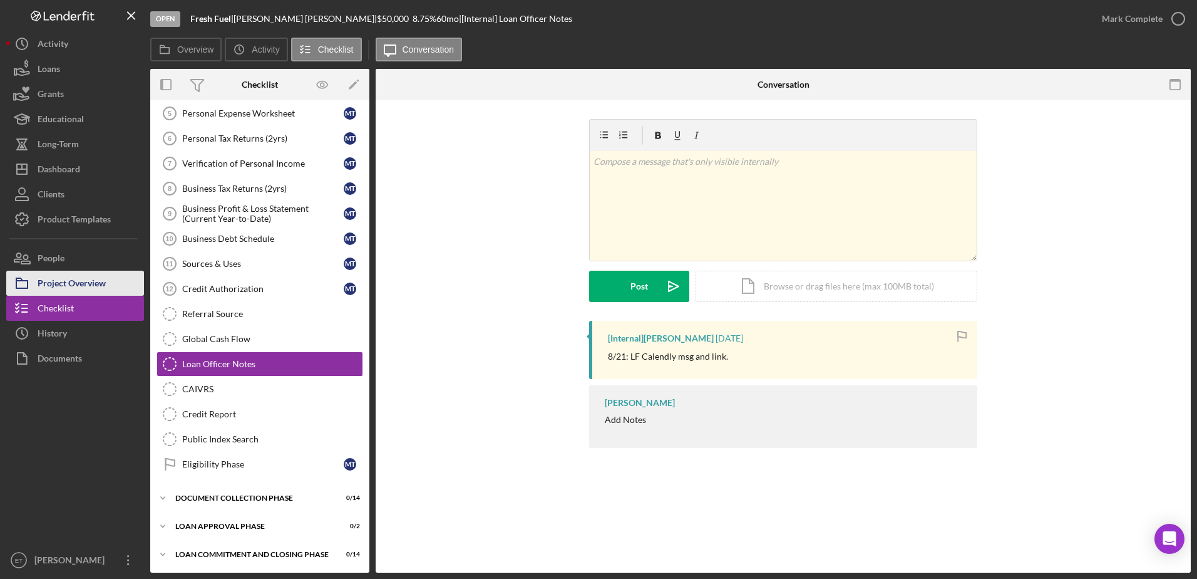
click at [78, 282] on div "Project Overview" at bounding box center [72, 284] width 68 height 28
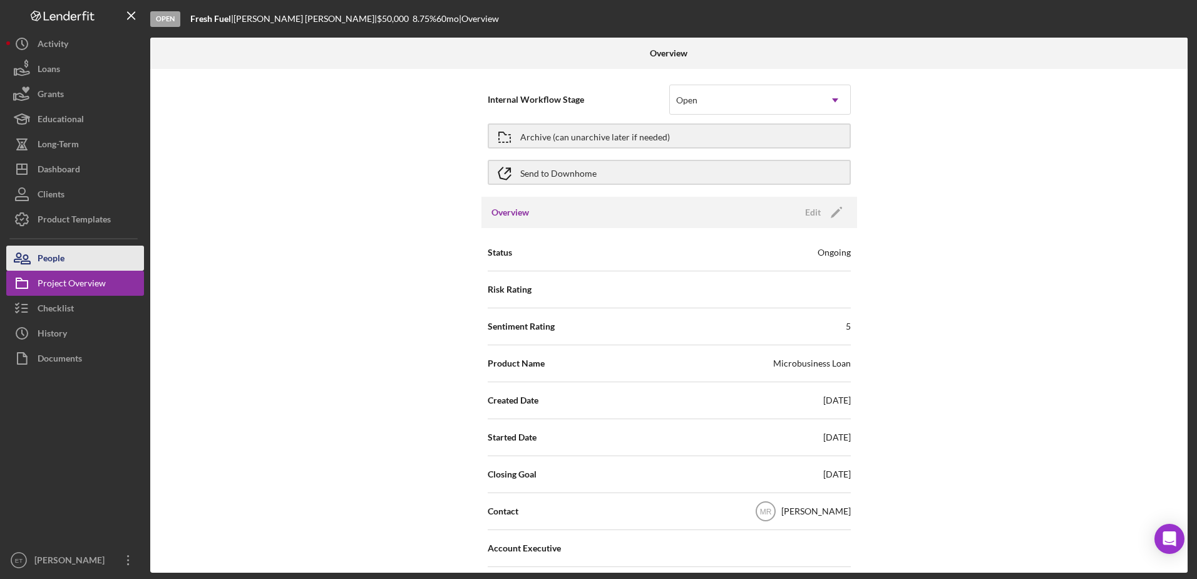
click at [66, 258] on button "People" at bounding box center [75, 257] width 138 height 25
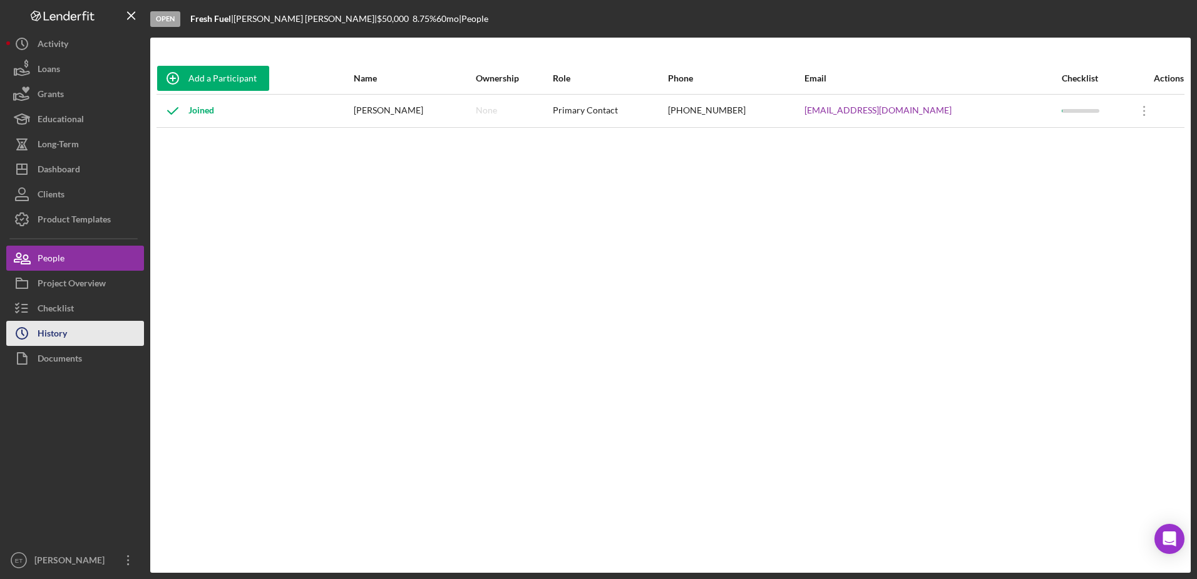
click at [59, 327] on div "History" at bounding box center [52, 335] width 29 height 28
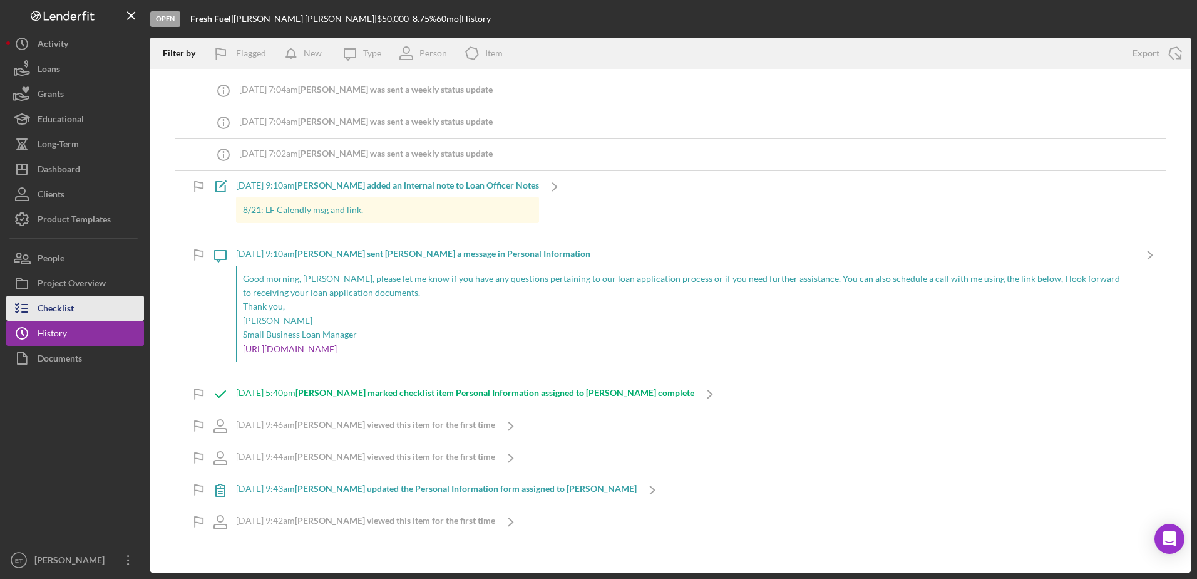
click at [64, 312] on div "Checklist" at bounding box center [56, 310] width 36 height 28
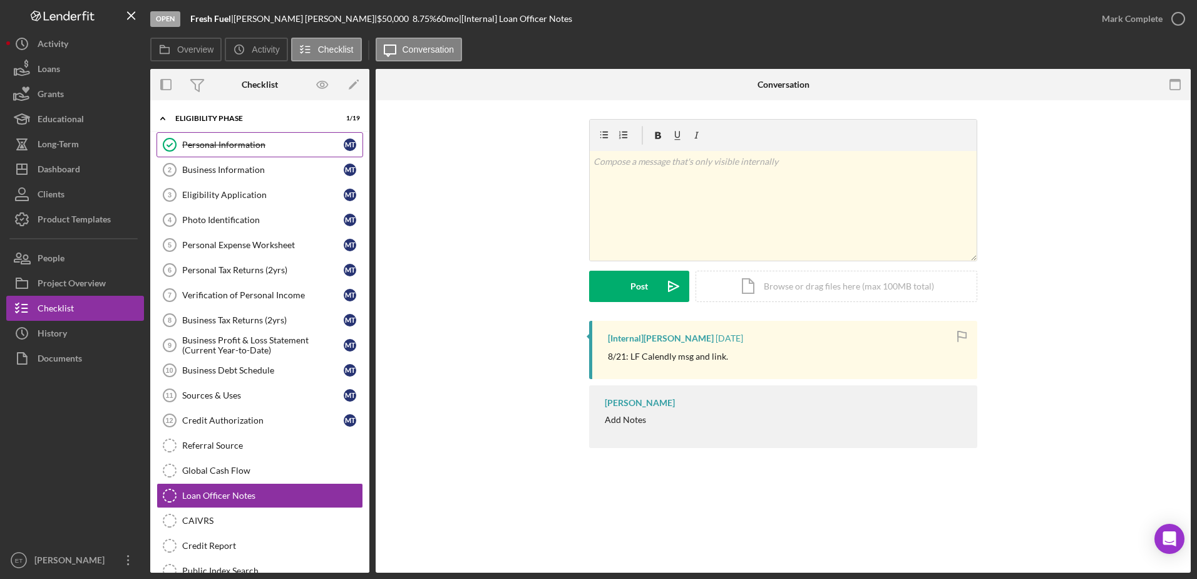
click at [213, 143] on div "Personal Information" at bounding box center [263, 145] width 162 height 10
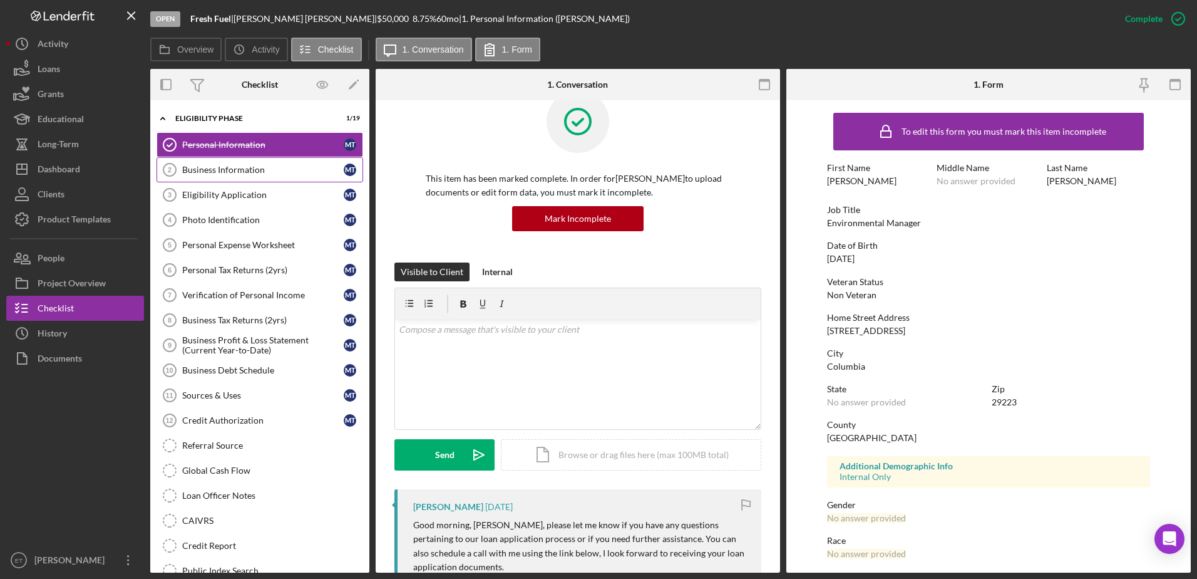
click at [242, 169] on div "Business Information" at bounding box center [263, 170] width 162 height 10
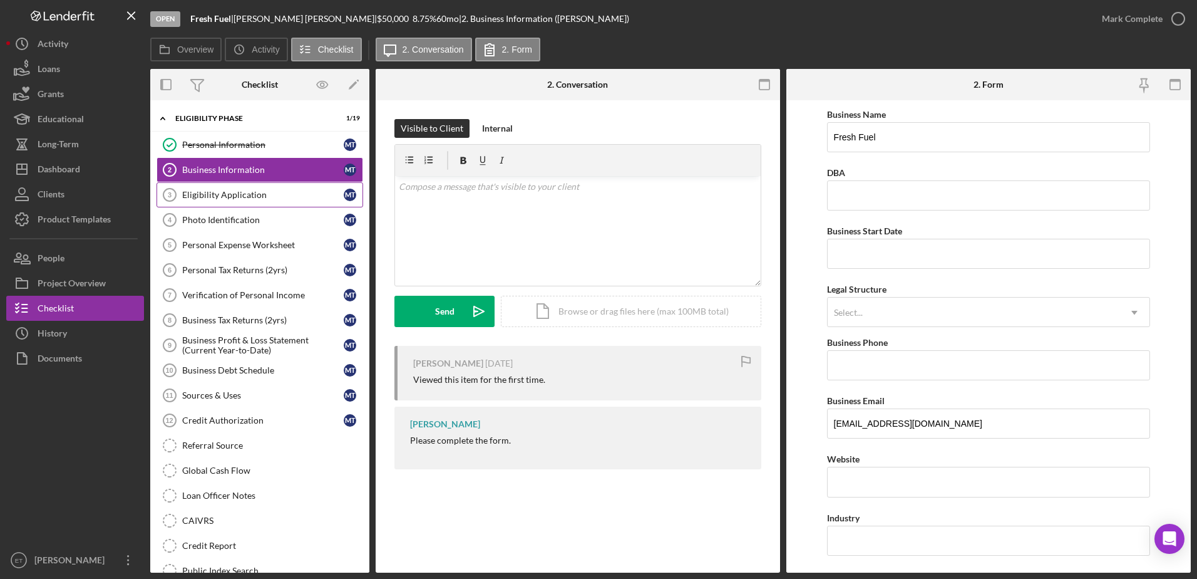
click at [217, 195] on div "Eligibility Application" at bounding box center [263, 195] width 162 height 10
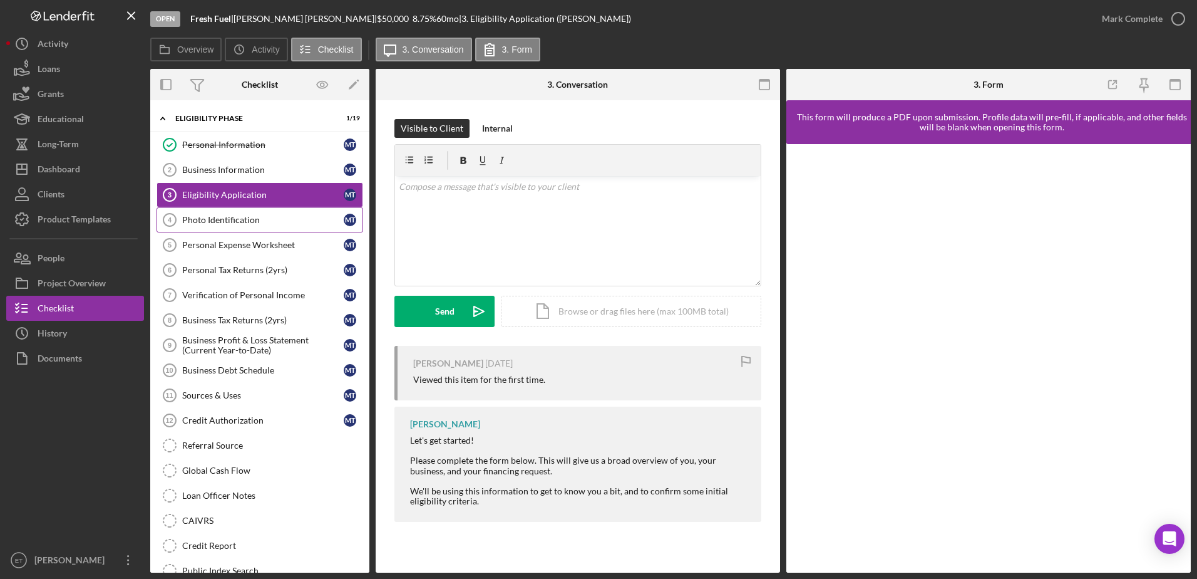
click at [218, 222] on div "Photo Identification" at bounding box center [263, 220] width 162 height 10
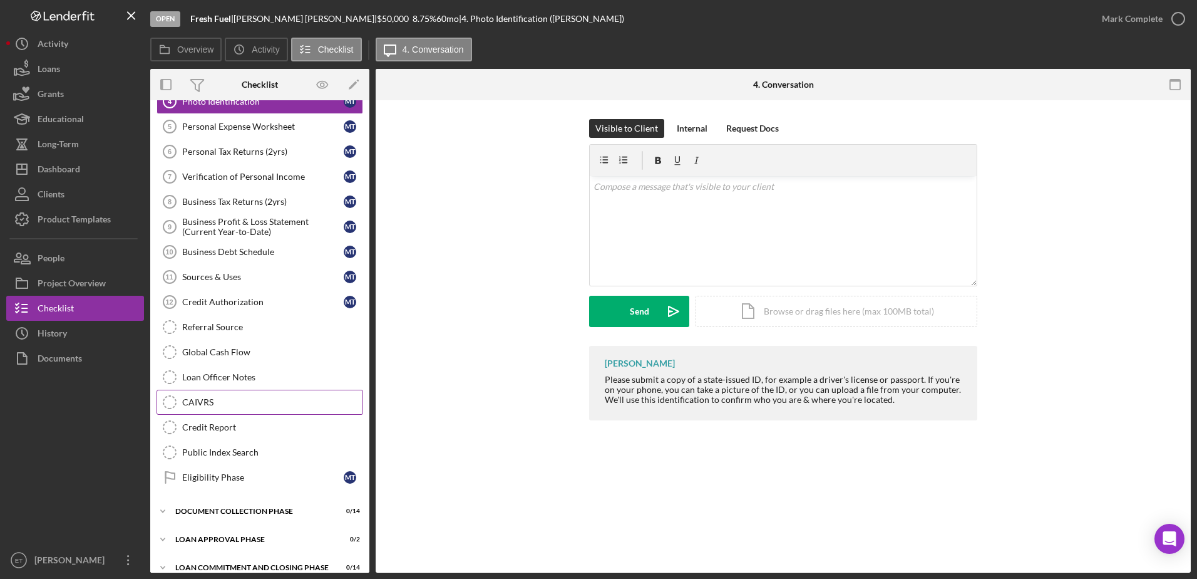
scroll to position [133, 0]
